Goal: Task Accomplishment & Management: Use online tool/utility

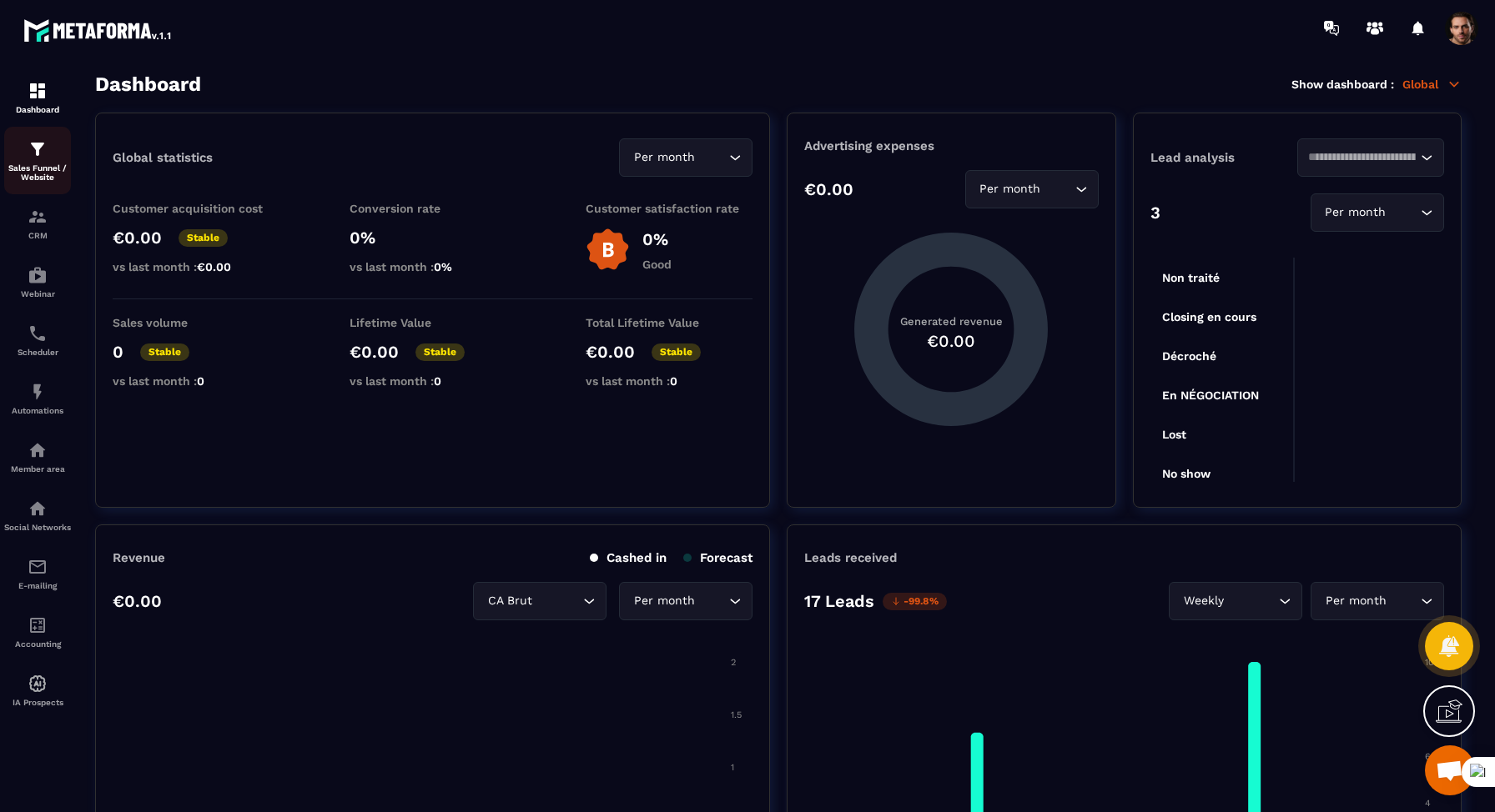
click at [25, 156] on div "Sales Funnel / Website" at bounding box center [37, 160] width 67 height 43
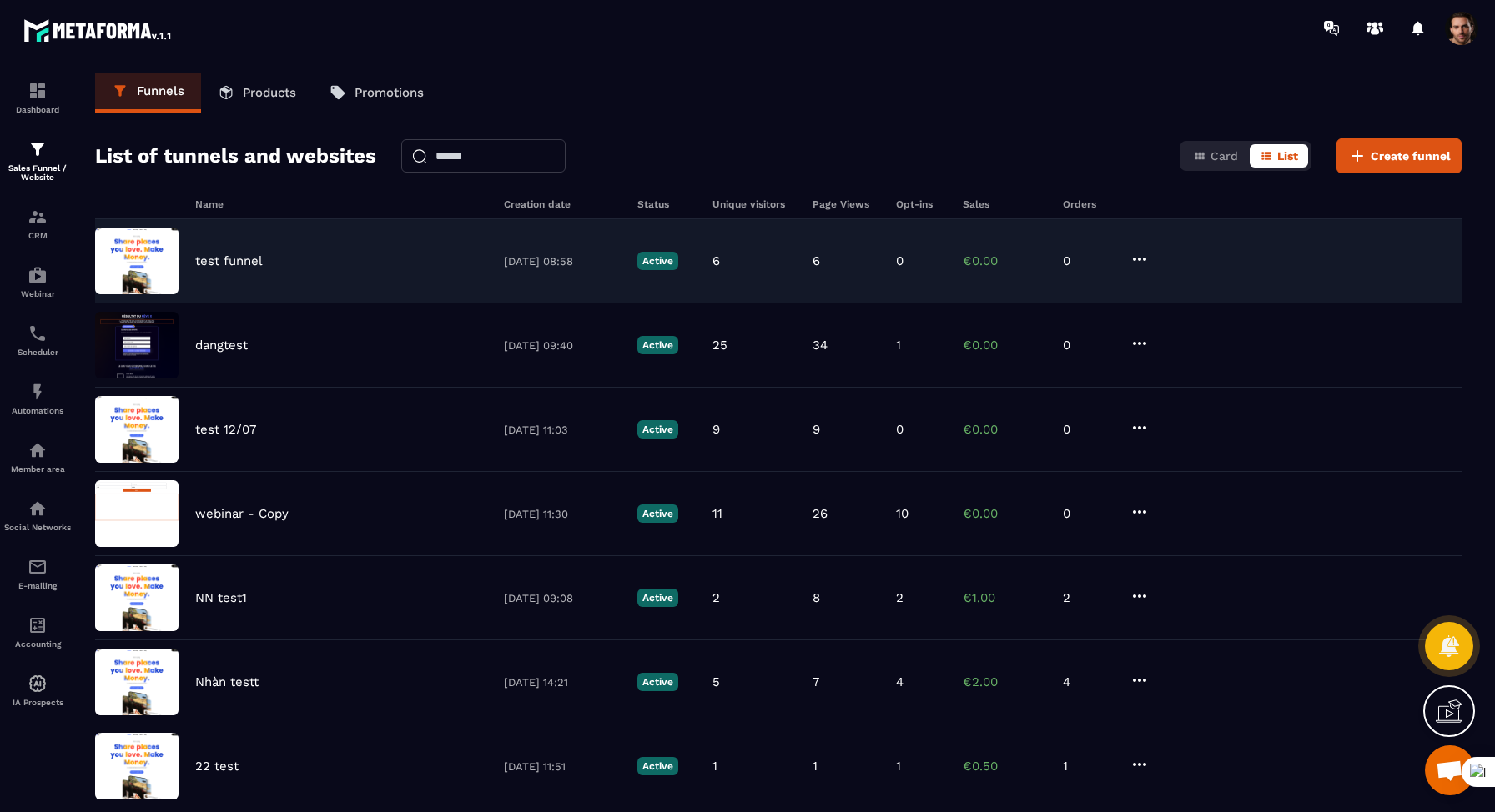
click at [216, 255] on p "test funnel" at bounding box center [228, 261] width 68 height 15
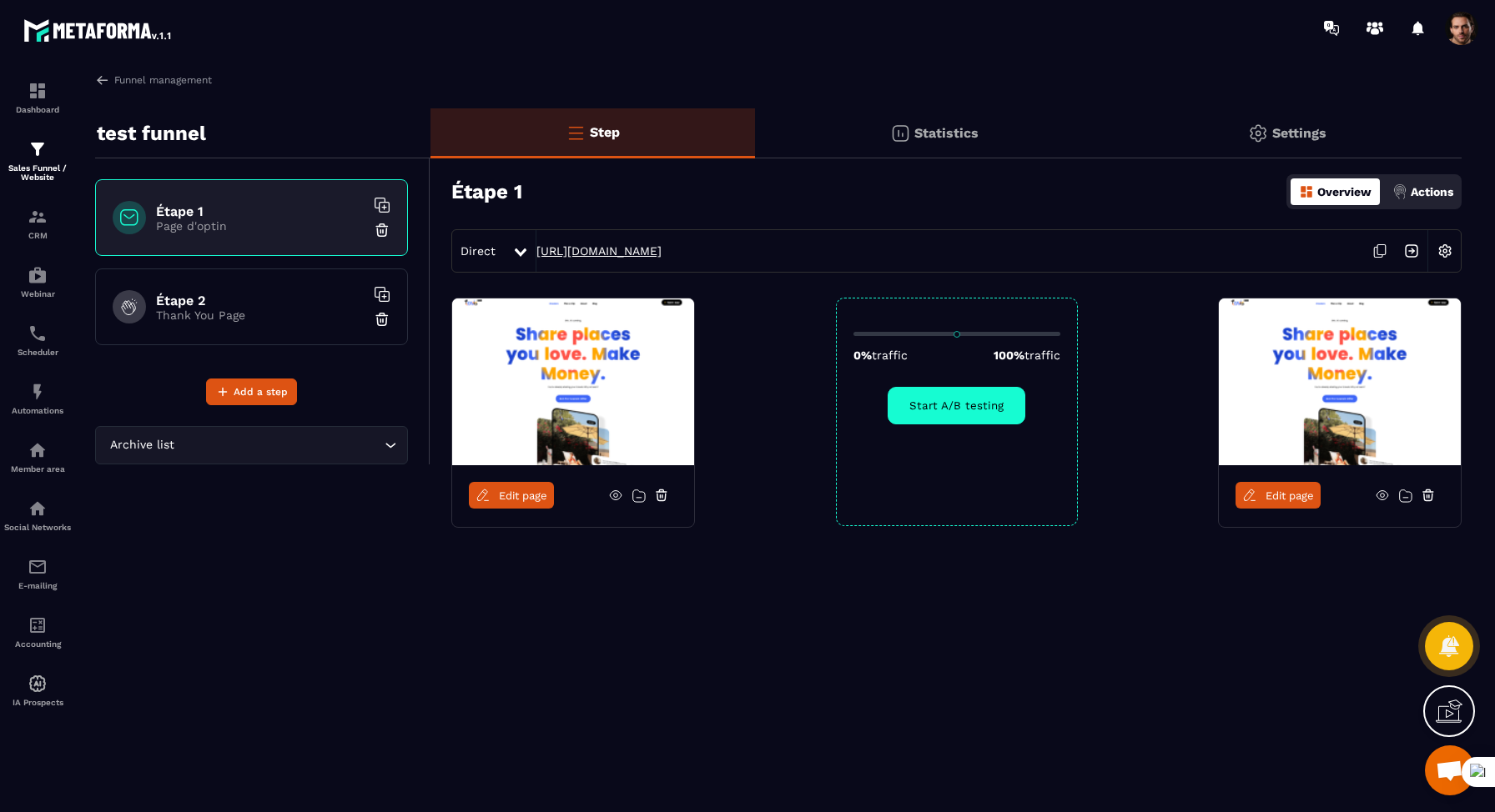
click at [597, 249] on link "[URL][DOMAIN_NAME]" at bounding box center [599, 251] width 125 height 13
click at [1448, 248] on img at bounding box center [1444, 250] width 32 height 31
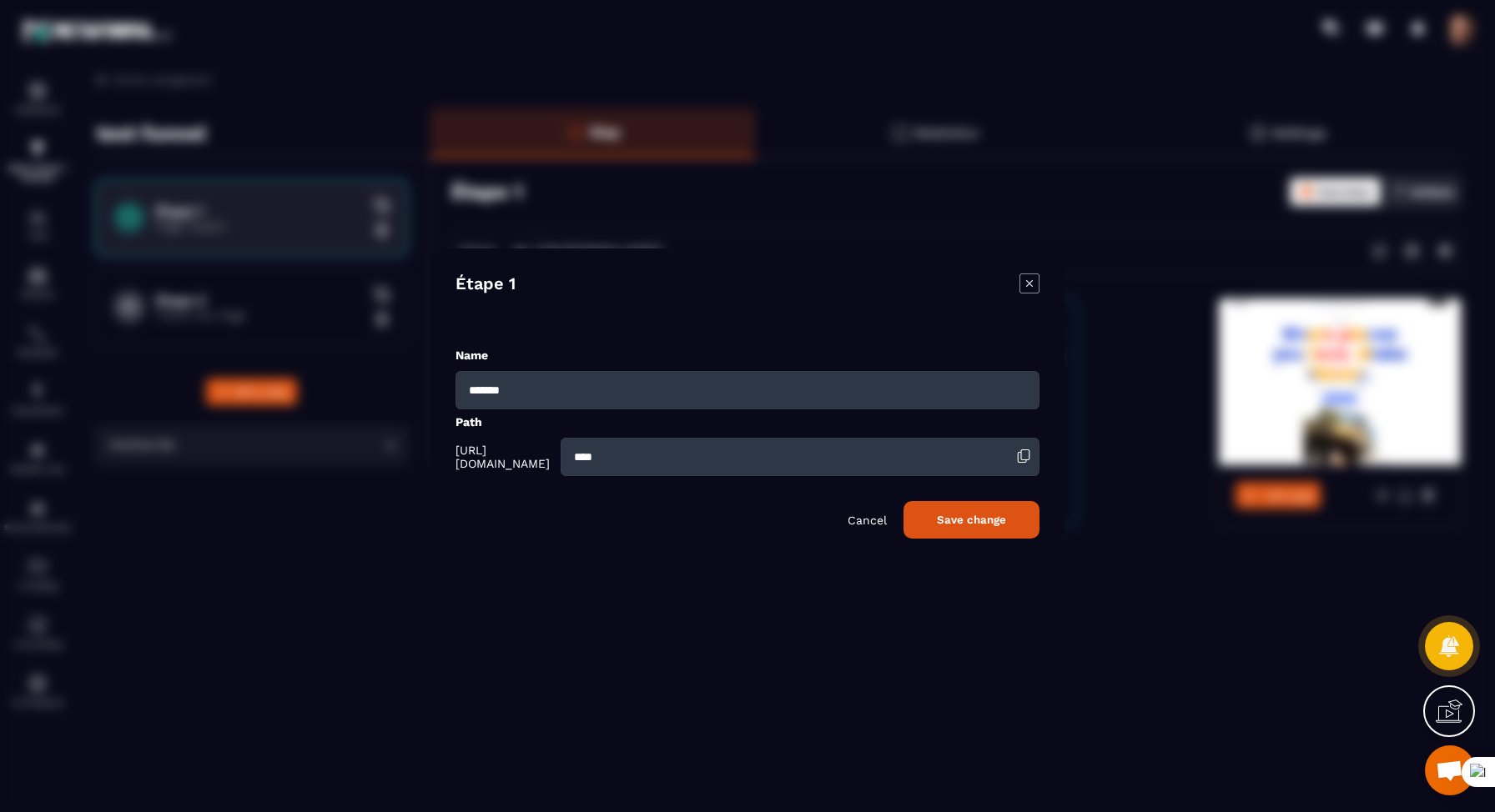
click at [876, 524] on p "Cancel" at bounding box center [867, 520] width 39 height 13
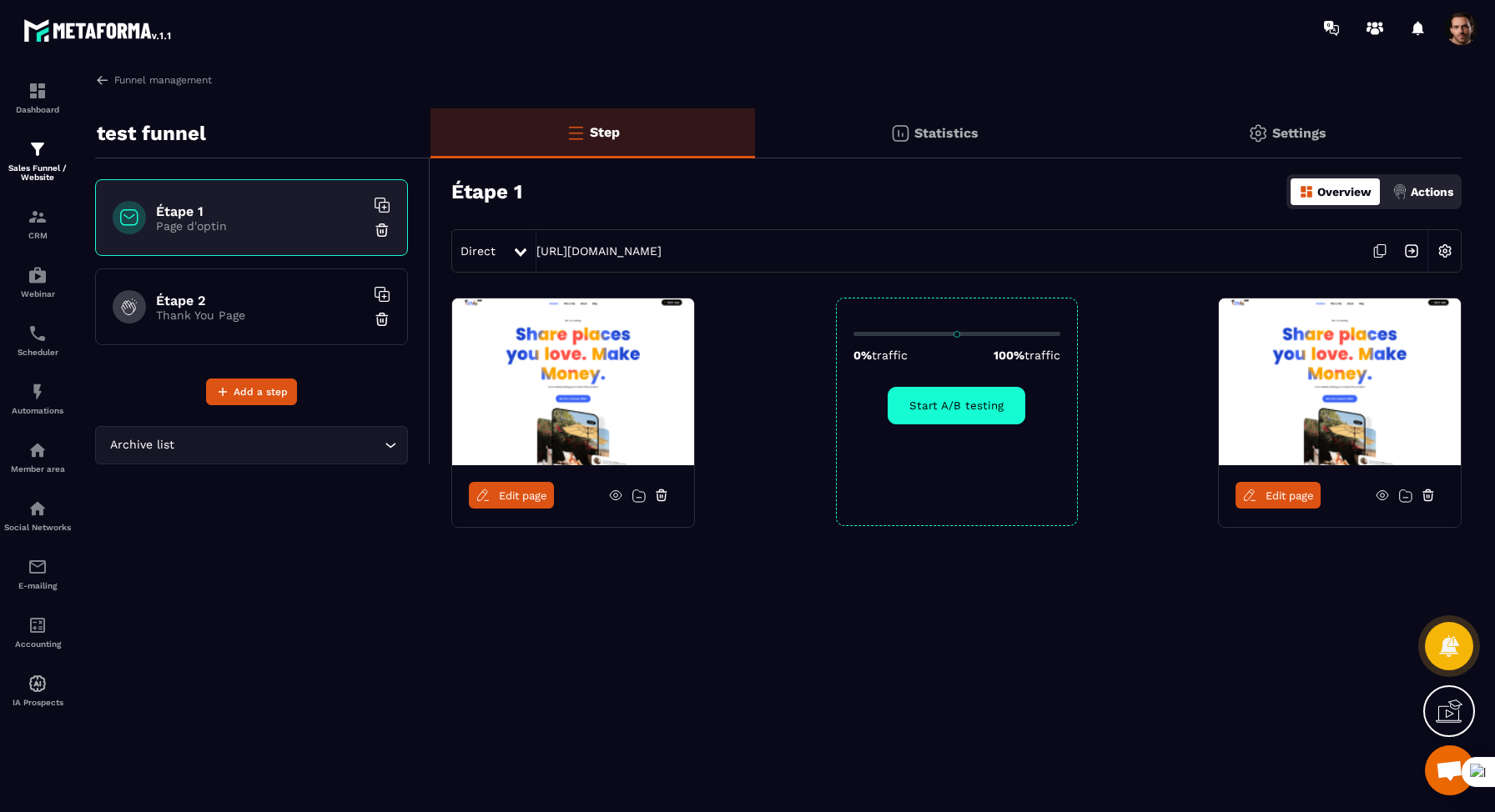
click at [264, 345] on div "Étape 1 Page d'optin Étape 2 Thank You Page" at bounding box center [252, 268] width 313 height 178
click at [281, 323] on div "Étape 2 Thank You Page" at bounding box center [252, 306] width 313 height 76
